Goal: Feedback & Contribution: Leave review/rating

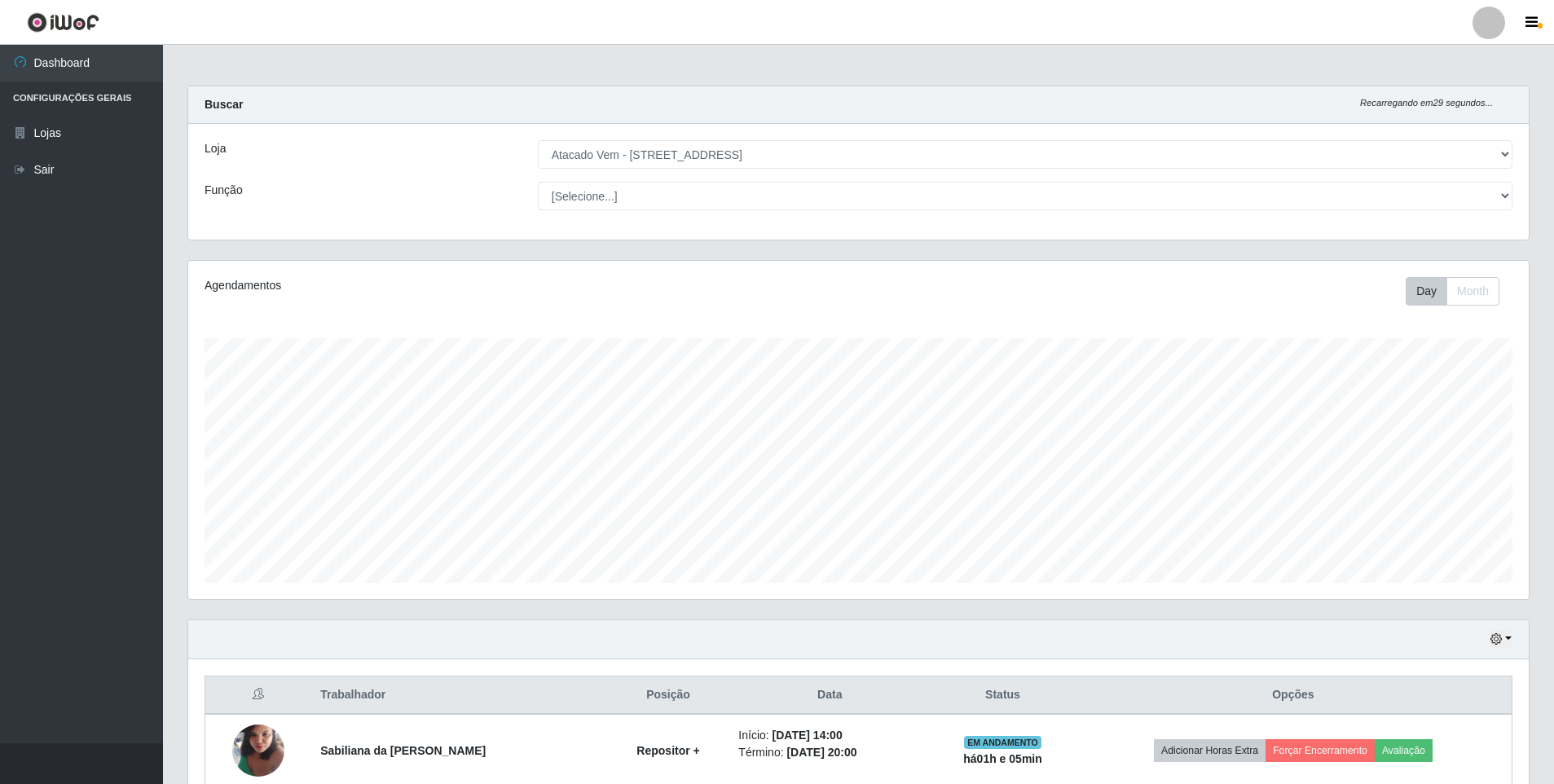
select select "461"
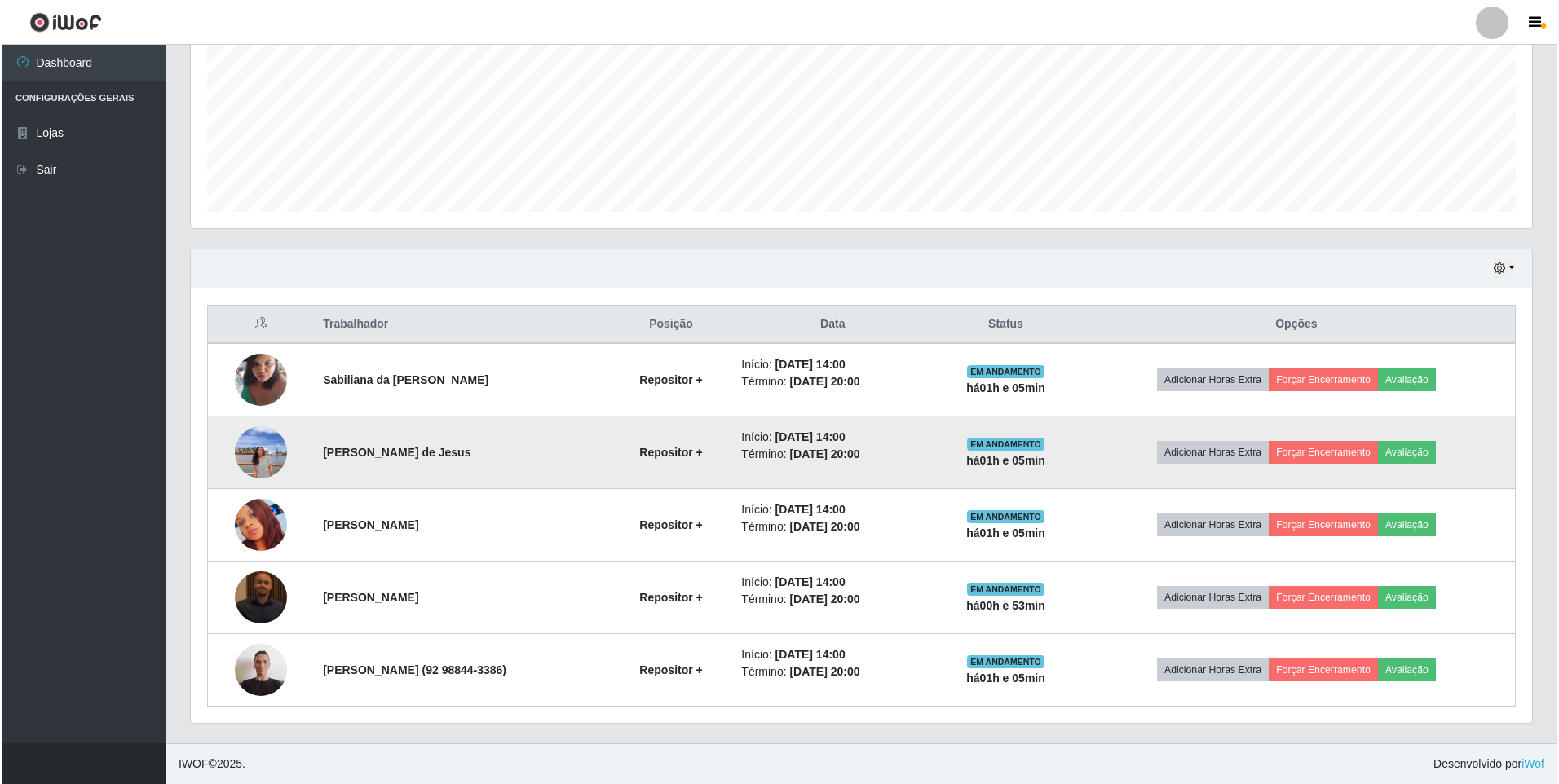
scroll to position [338, 1341]
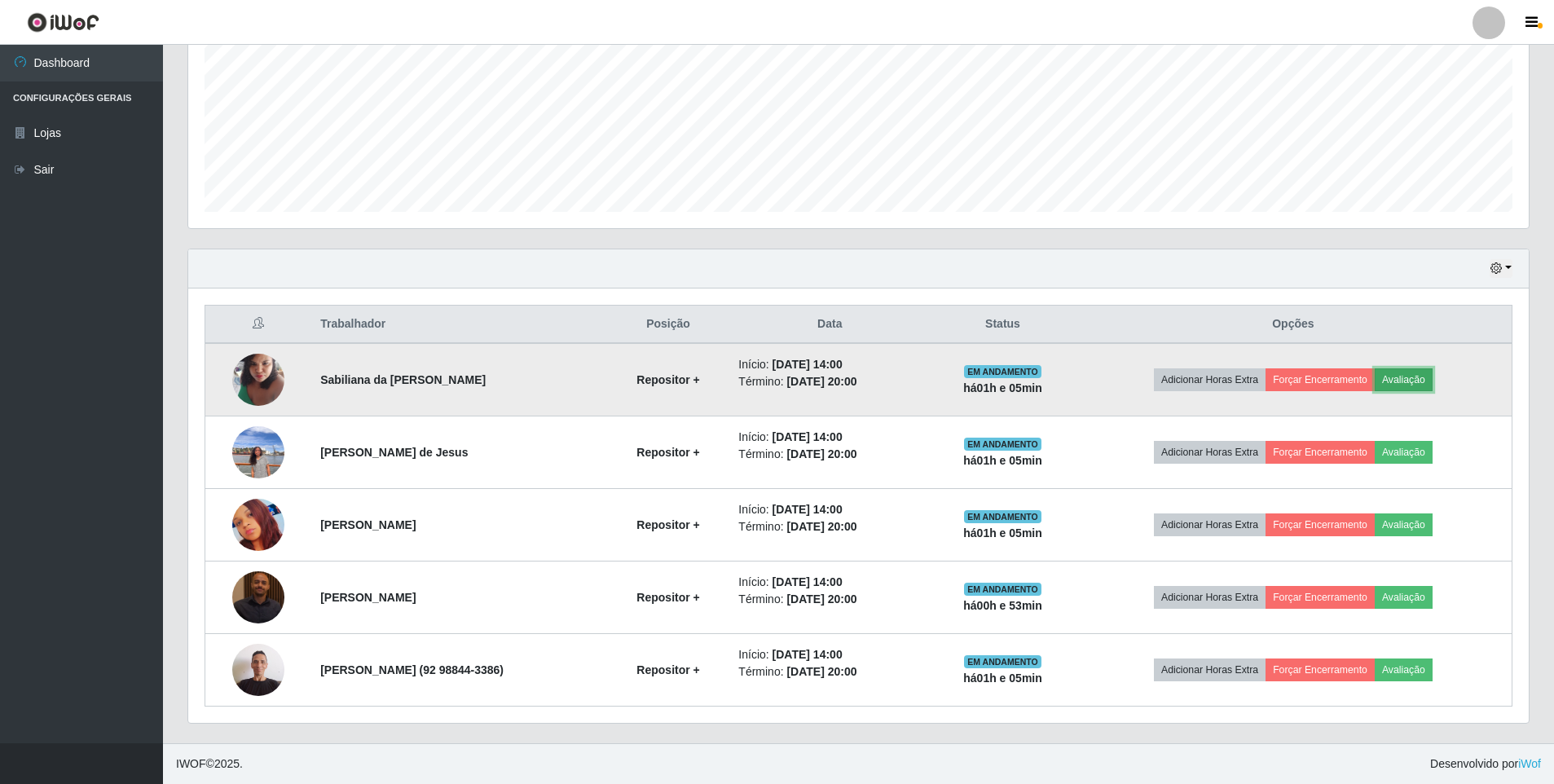
click at [1433, 380] on button "Avaliação" at bounding box center [1403, 379] width 58 height 23
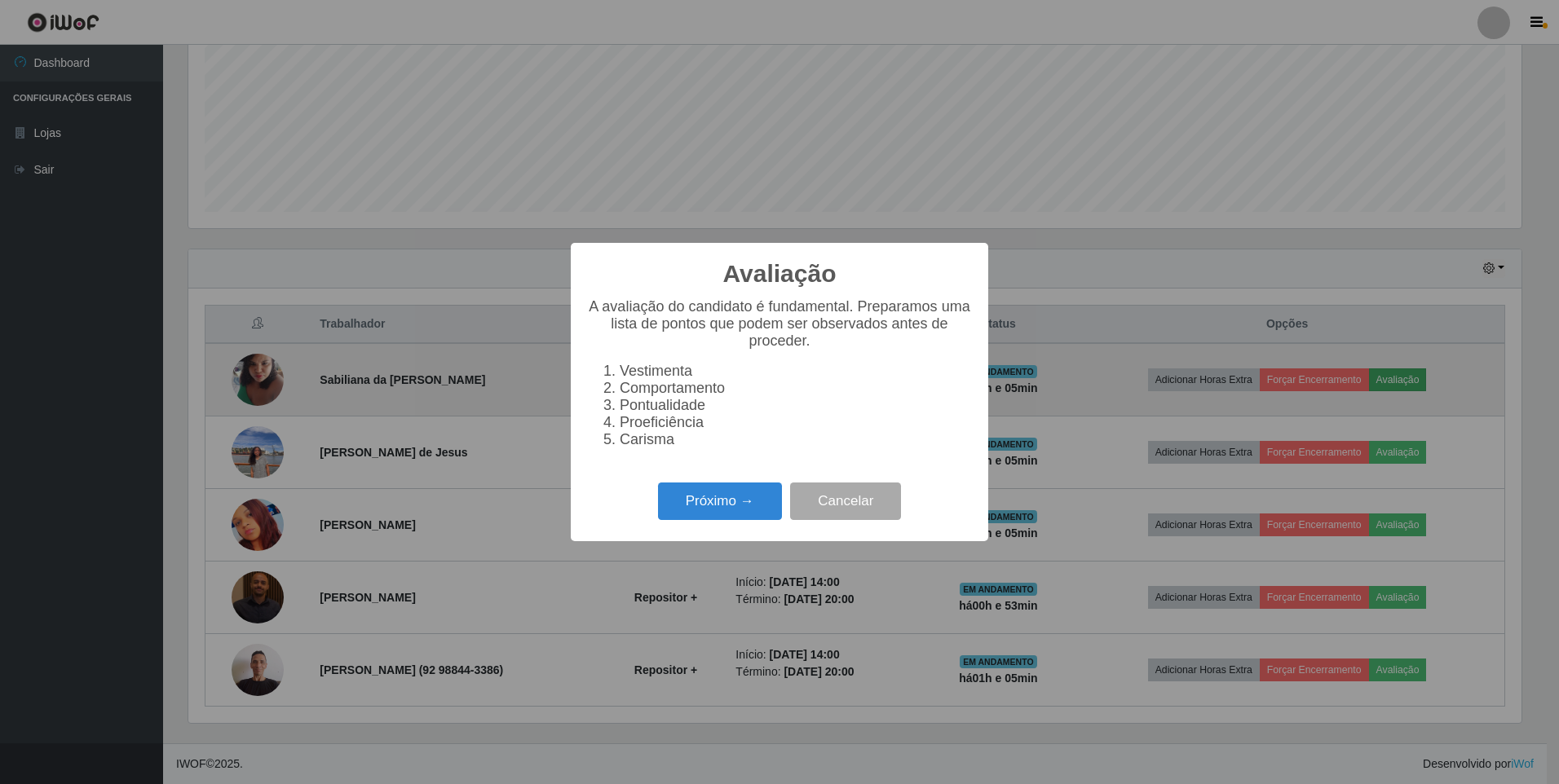
scroll to position [338, 1332]
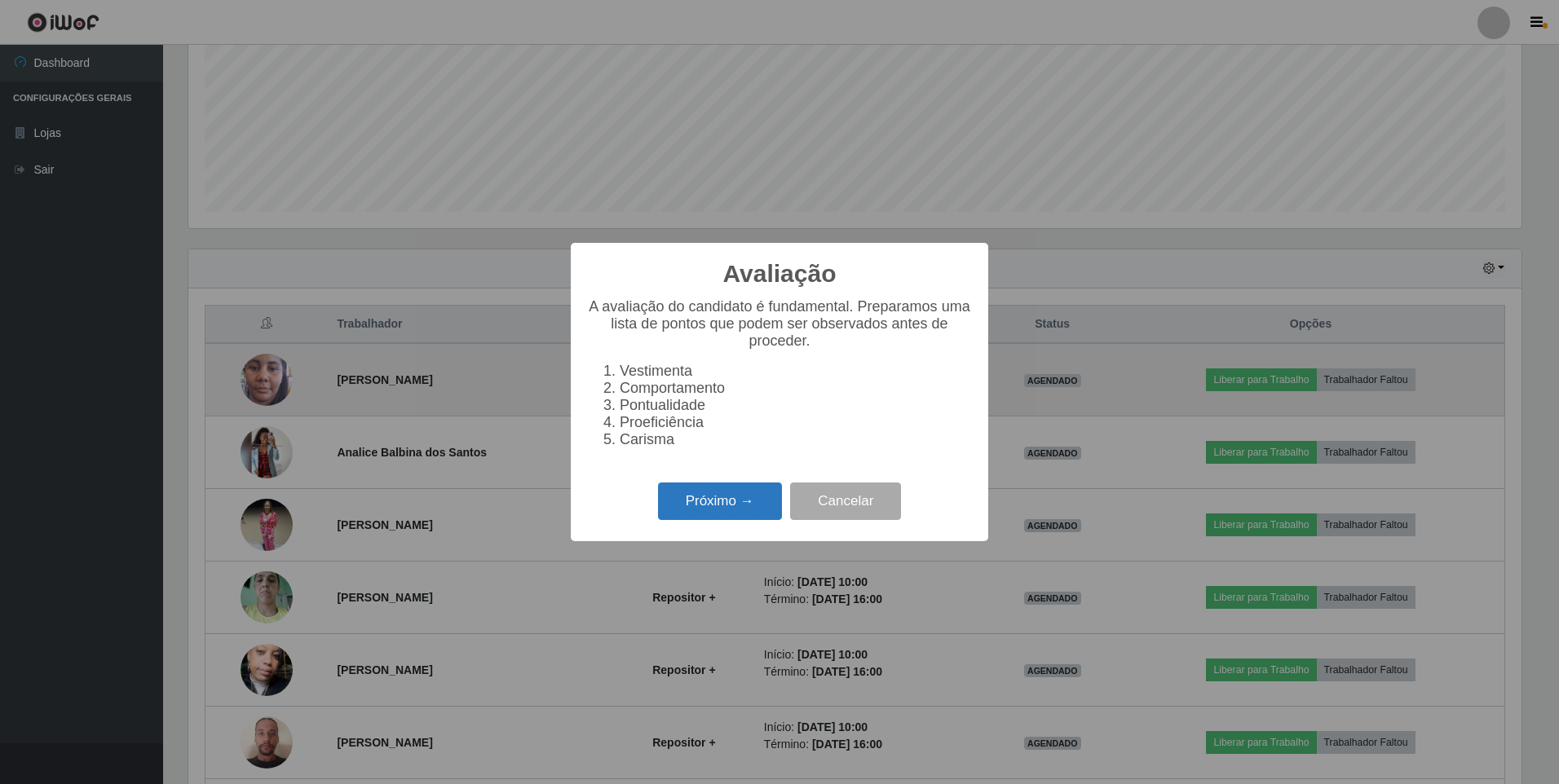
click at [717, 507] on button "Próximo →" at bounding box center [719, 502] width 124 height 38
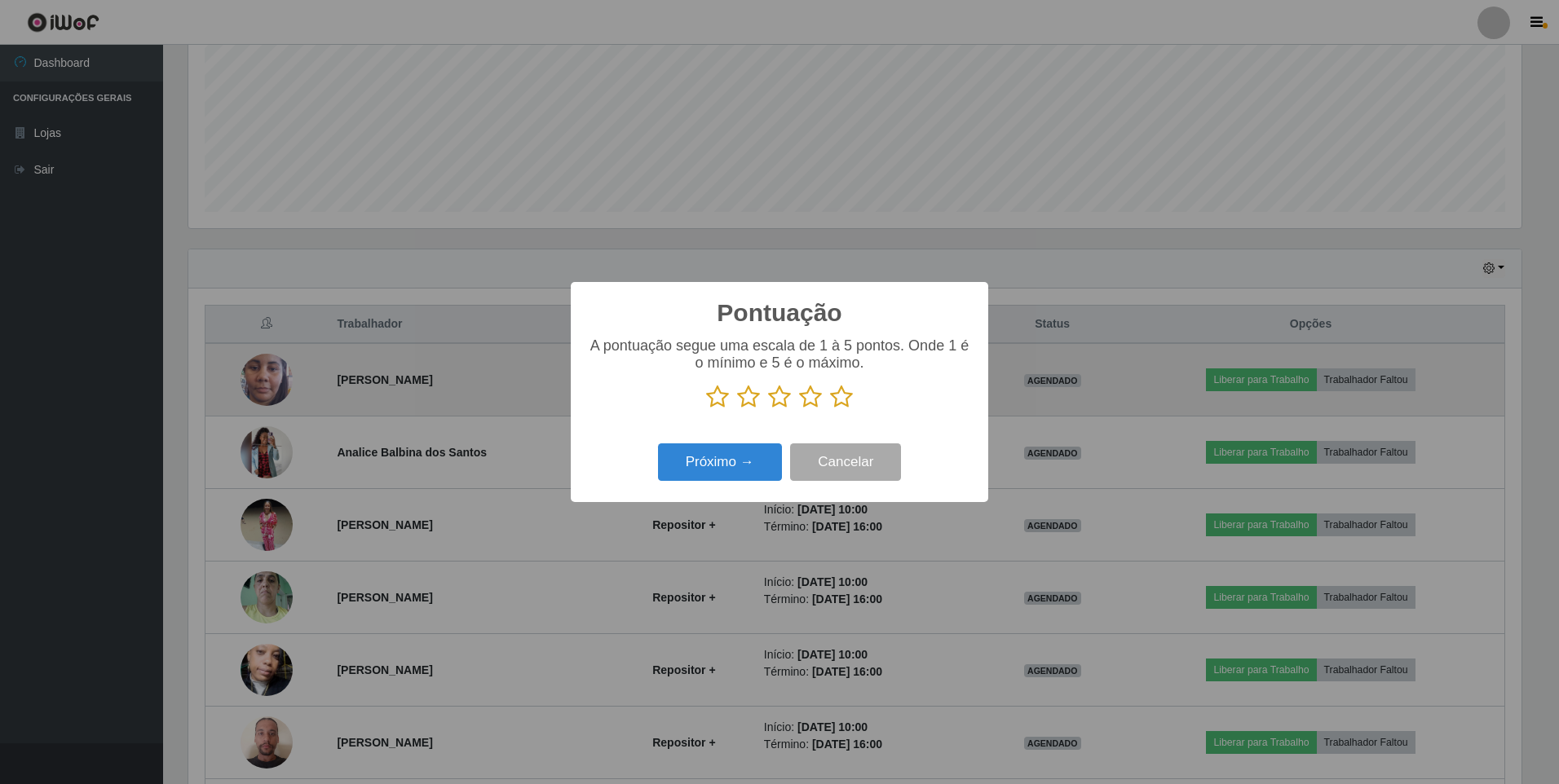
click at [844, 401] on icon at bounding box center [840, 396] width 23 height 24
click at [830, 409] on input "radio" at bounding box center [830, 409] width 0 height 0
click at [731, 465] on button "Próximo →" at bounding box center [719, 462] width 124 height 38
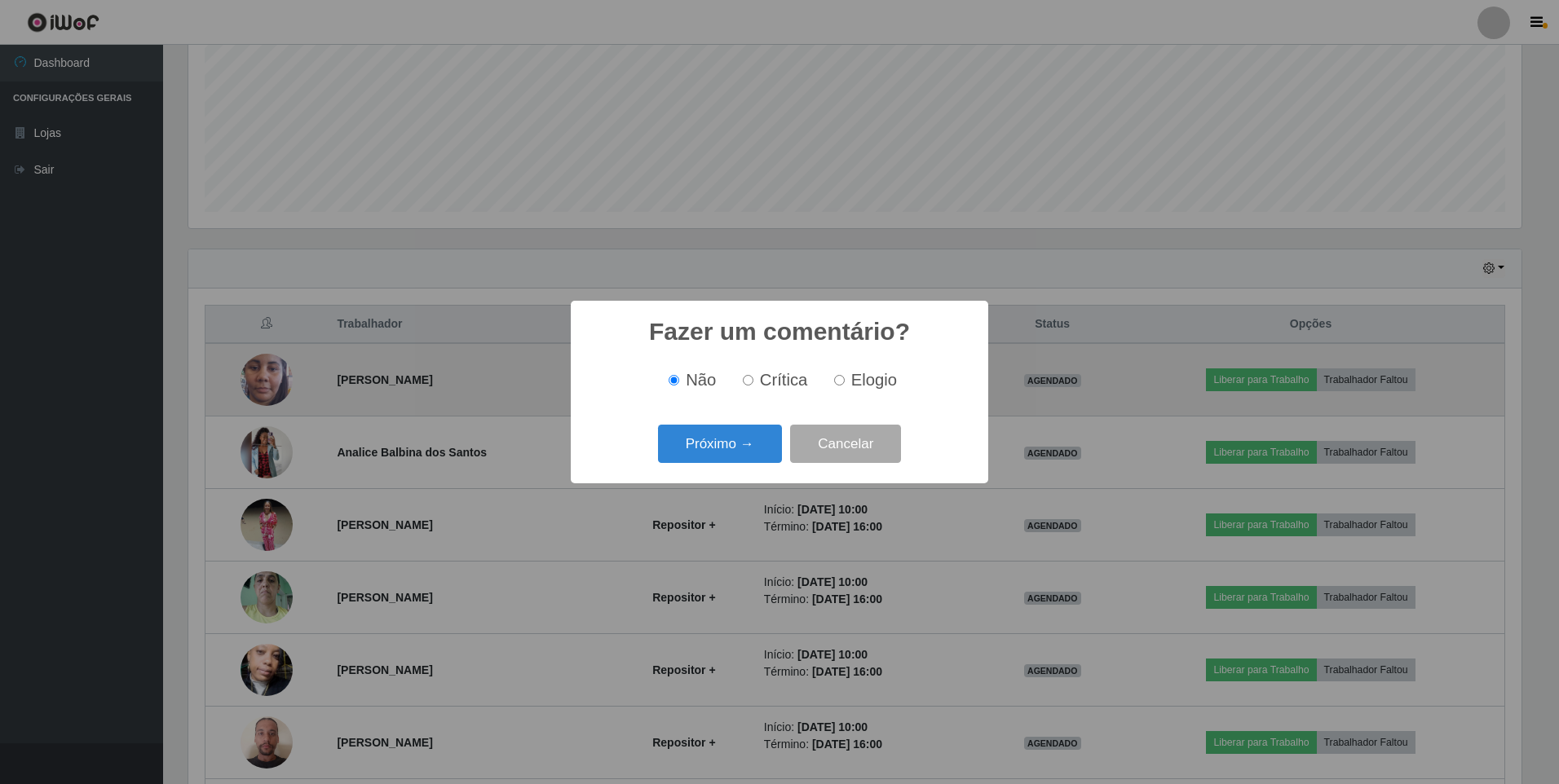
click at [842, 383] on input "Elogio" at bounding box center [840, 380] width 11 height 11
radio input "true"
click at [718, 446] on button "Próximo →" at bounding box center [719, 443] width 124 height 38
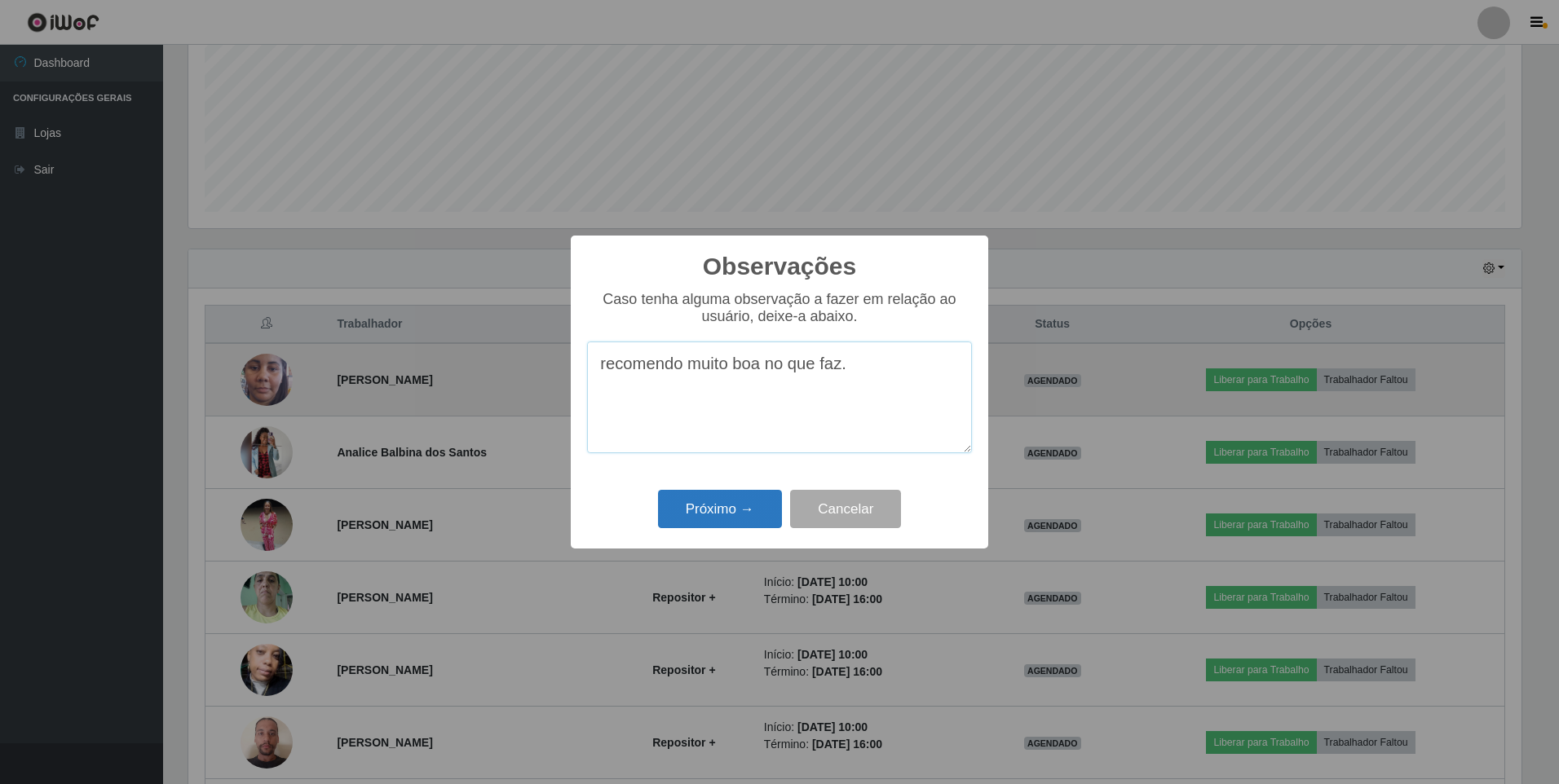
type textarea "recomendo muito boa no que faz."
click at [729, 512] on button "Próximo →" at bounding box center [719, 509] width 124 height 38
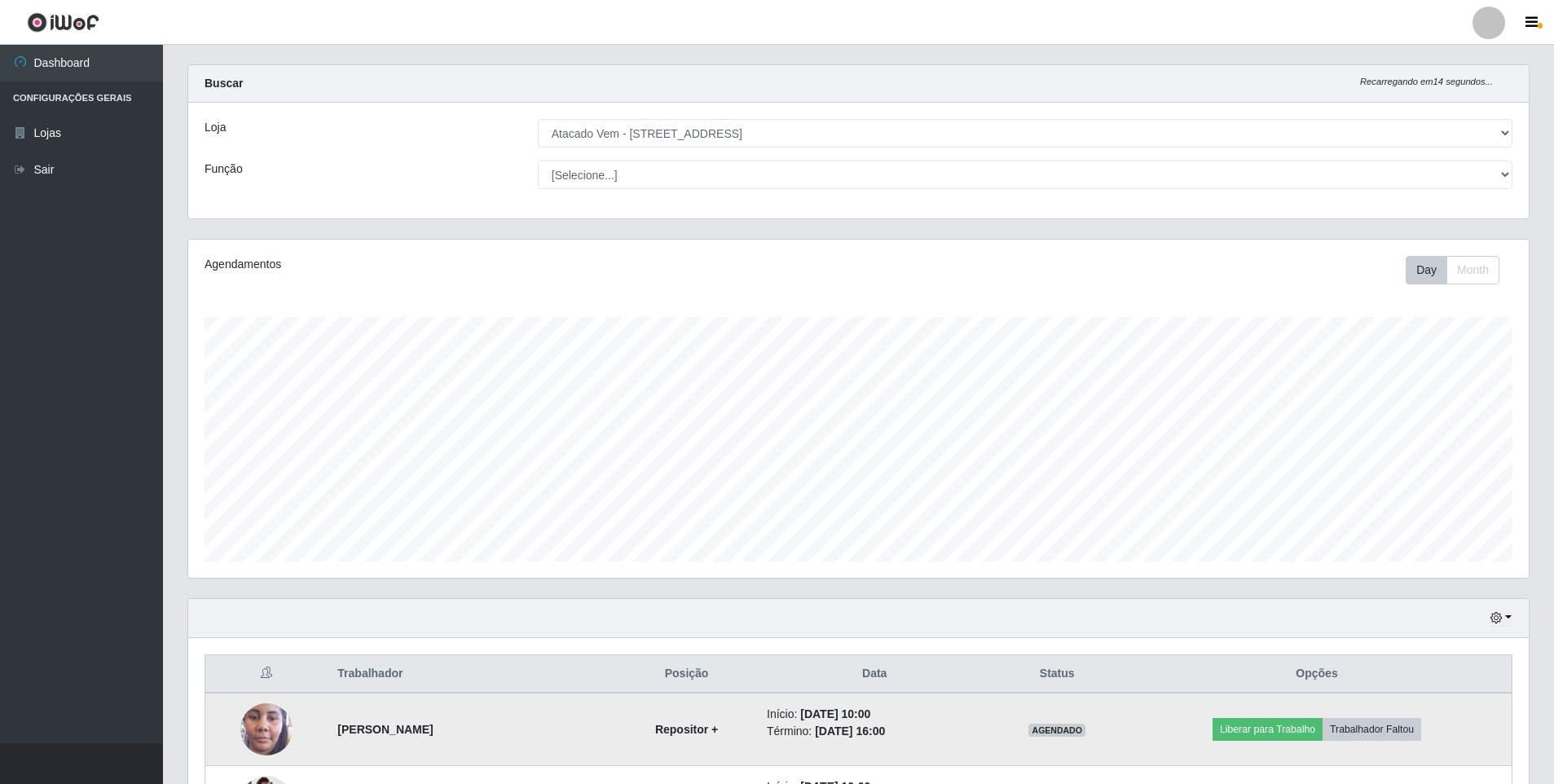
scroll to position [0, 0]
